Goal: Task Accomplishment & Management: Manage account settings

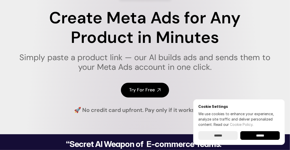
scroll to position [59, 0]
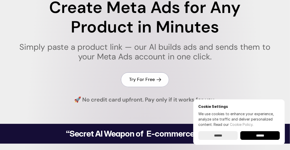
click at [151, 81] on h4 "Try For Free" at bounding box center [142, 80] width 26 height 6
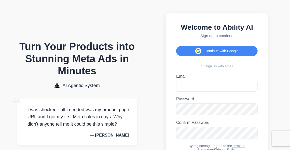
click at [240, 59] on div "Welcome to Ability AI Sign up to continue Continue with Google Or sign up with …" at bounding box center [217, 104] width 102 height 182
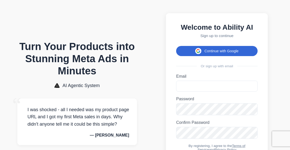
click at [238, 56] on button "Continue with Google" at bounding box center [216, 51] width 81 height 10
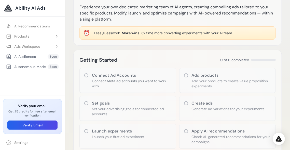
scroll to position [34, 0]
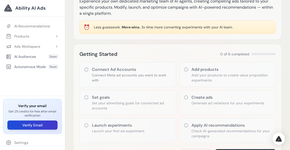
click at [46, 128] on button "Verify Email" at bounding box center [32, 125] width 50 height 9
click at [85, 70] on icon at bounding box center [86, 69] width 5 height 5
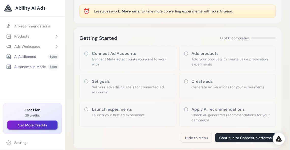
scroll to position [57, 0]
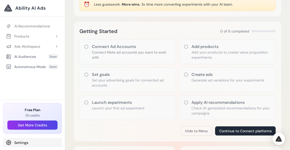
click at [17, 142] on link "Settings" at bounding box center [32, 142] width 59 height 9
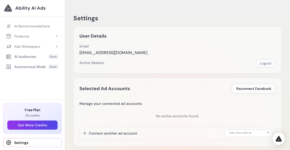
click at [264, 62] on button "Logout" at bounding box center [266, 63] width 20 height 9
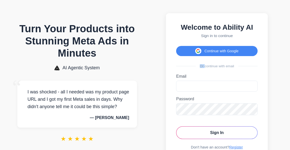
click at [264, 62] on div "Welcome to Ability AI Sign in to continue Continue with Google Or continue with…" at bounding box center [217, 86] width 102 height 147
